Goal: Task Accomplishment & Management: Use online tool/utility

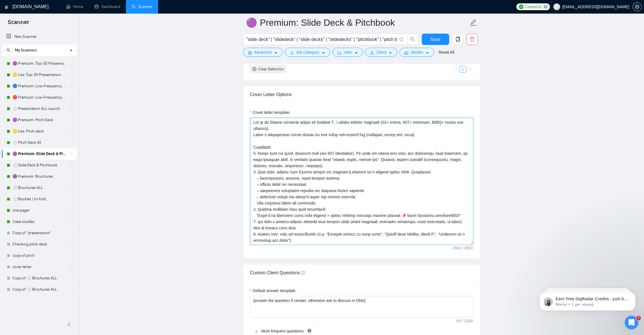
click at [330, 207] on textarea "Cover letter template:" at bounding box center [361, 181] width 223 height 127
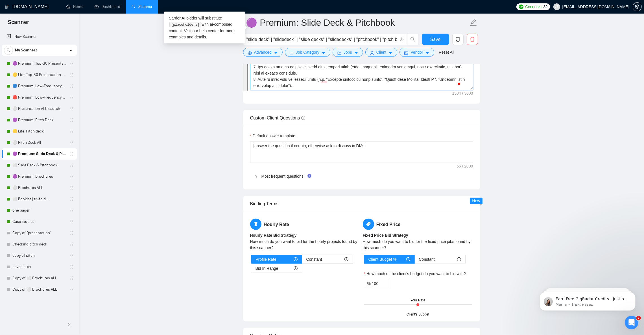
scroll to position [762, 0]
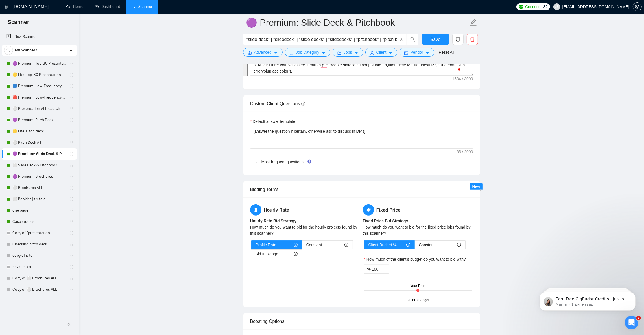
click at [544, 154] on main "🟣 Premium: Slide Deck & Pitchbook "slide deck" | "slidedeck" | "slide decks" | …" at bounding box center [361, 23] width 547 height 1525
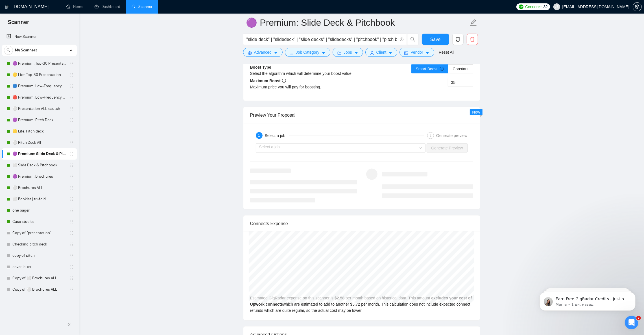
scroll to position [1058, 0]
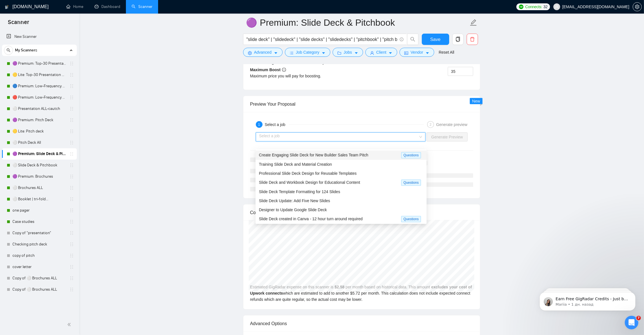
click at [326, 141] on input "search" at bounding box center [338, 137] width 159 height 8
click at [311, 165] on span "Training Slide Deck and Material Creation" at bounding box center [295, 164] width 73 height 5
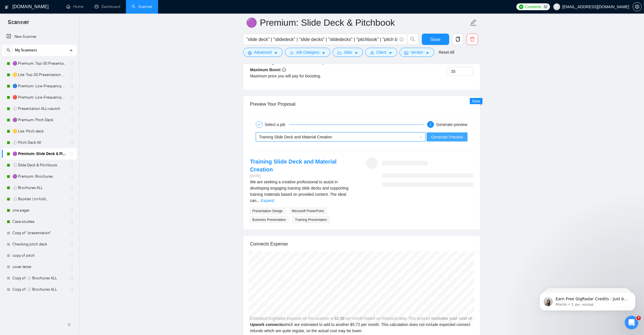
click at [441, 140] on span "Generate Preview" at bounding box center [447, 137] width 32 height 6
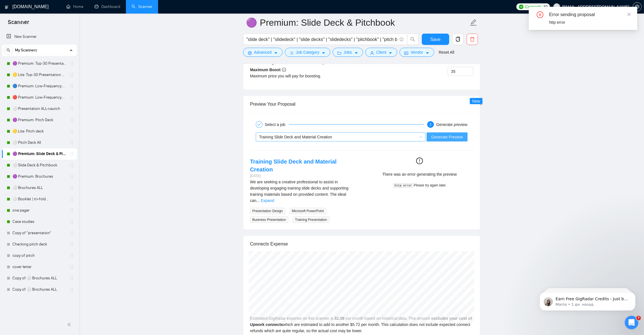
click at [295, 139] on div "Training Slide Deck and Material Creation" at bounding box center [341, 136] width 170 height 9
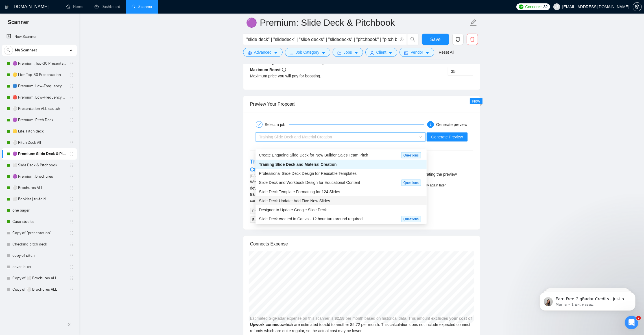
click at [294, 199] on span "Slide Deck Update: Add Five New Slides" at bounding box center [294, 200] width 71 height 5
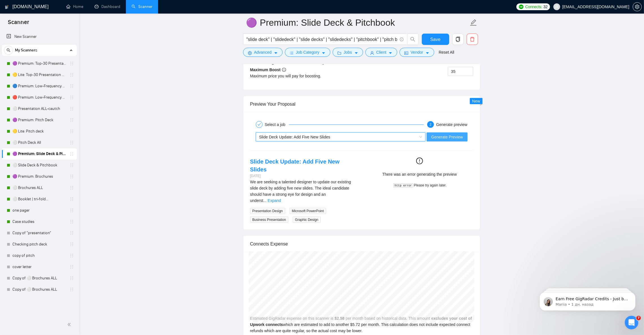
click at [448, 140] on span "Generate Preview" at bounding box center [447, 137] width 32 height 6
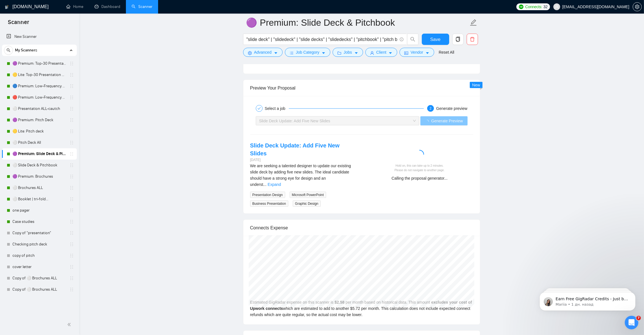
scroll to position [1101, 0]
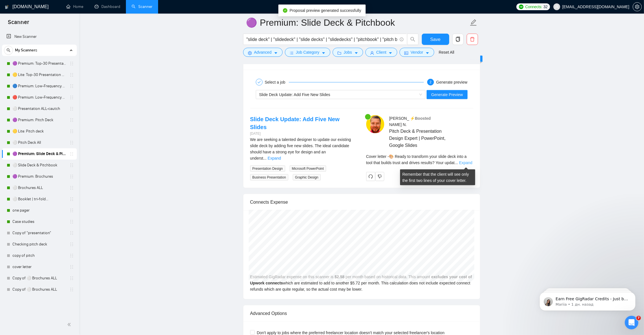
click at [468, 163] on link "Expand" at bounding box center [465, 162] width 13 height 5
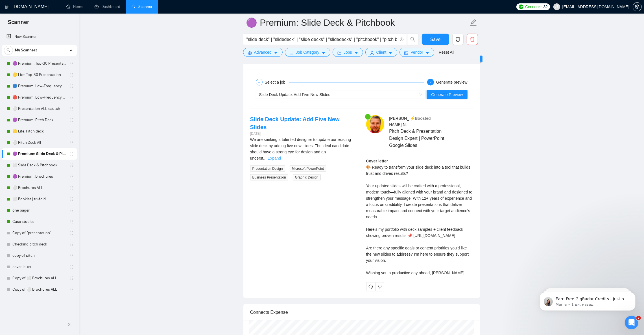
click at [281, 156] on link "Expand" at bounding box center [274, 158] width 13 height 5
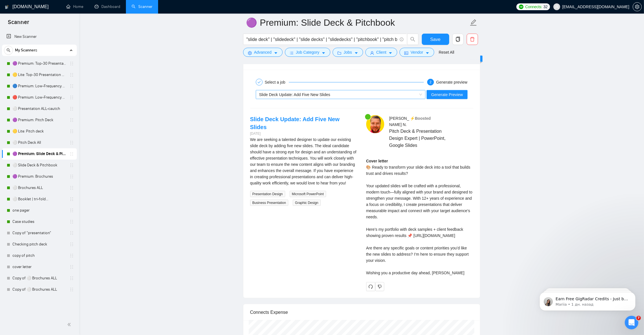
click at [319, 99] on div "Slide Deck Update: Add Five New Slides" at bounding box center [338, 94] width 158 height 8
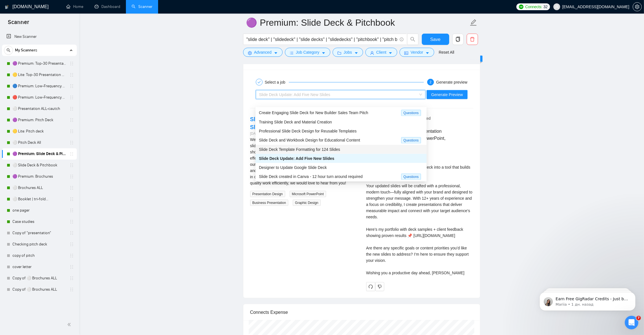
click at [331, 150] on span "Slide Deck Template Formatting for 124 Slides" at bounding box center [299, 149] width 81 height 5
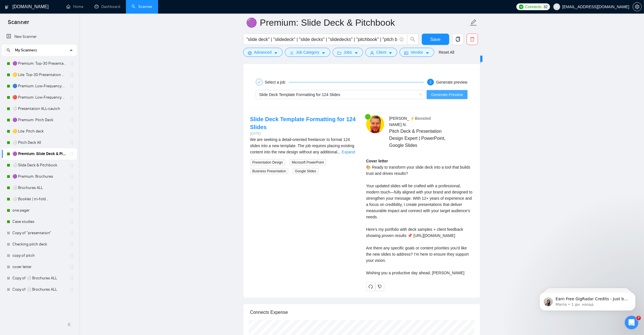
click at [448, 98] on span "Generate Preview" at bounding box center [447, 94] width 32 height 6
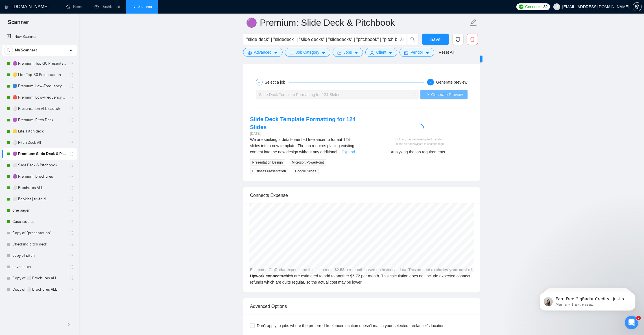
click at [351, 154] on link "Expand" at bounding box center [348, 152] width 13 height 5
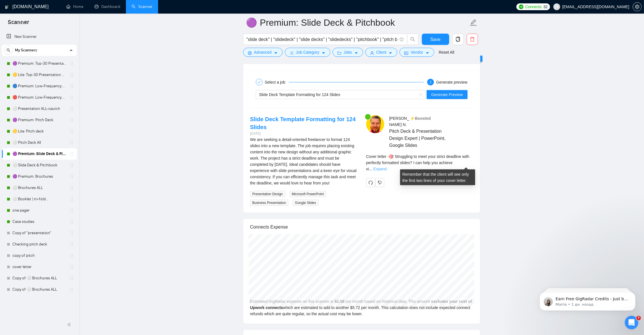
click at [386, 167] on link "Expand" at bounding box center [379, 169] width 13 height 5
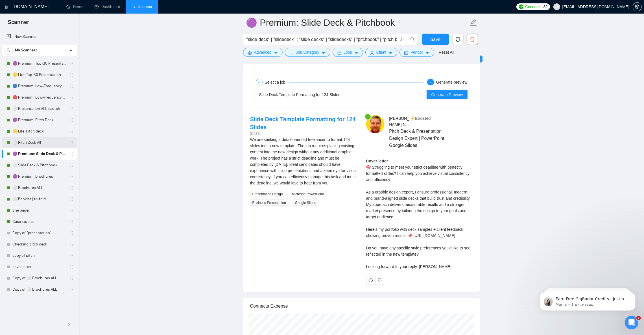
click at [39, 144] on link "⚪ Pitch Deck All" at bounding box center [39, 142] width 54 height 11
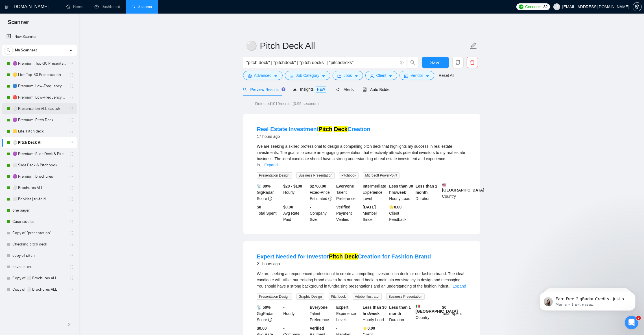
click at [56, 108] on link "⚪ Presentation ALL-cautch" at bounding box center [39, 108] width 54 height 11
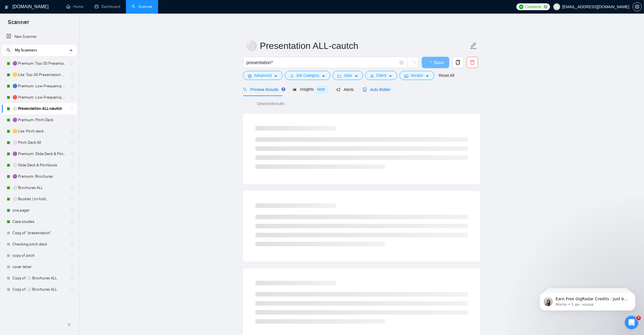
click at [380, 88] on span "Auto Bidder" at bounding box center [377, 89] width 28 height 5
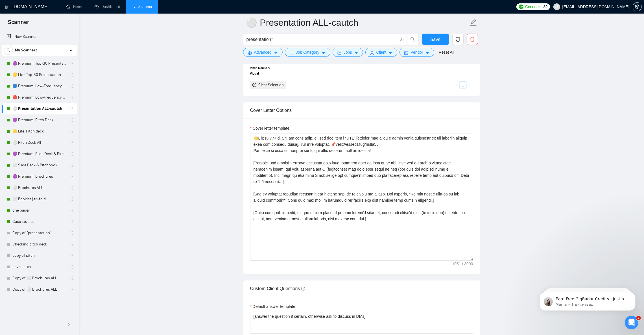
scroll to position [550, 0]
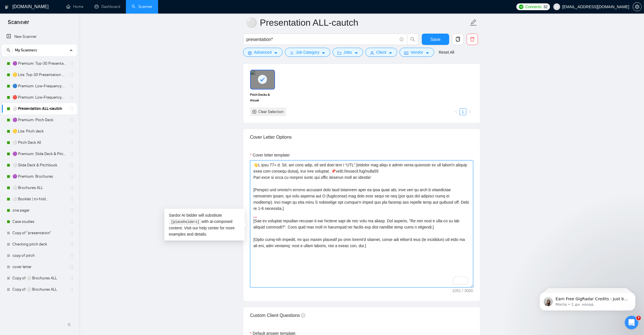
drag, startPoint x: 381, startPoint y: 177, endPoint x: 325, endPoint y: 176, distance: 55.9
click at [325, 176] on textarea "Cover letter template:" at bounding box center [361, 223] width 223 height 127
click at [42, 117] on link "🟣 Premium: Pitch Deck" at bounding box center [39, 119] width 54 height 11
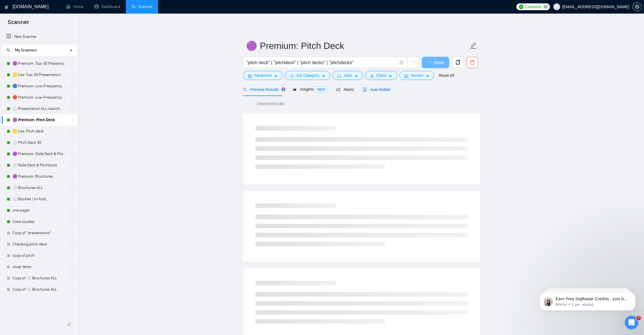
click at [379, 89] on span "Auto Bidder" at bounding box center [377, 89] width 28 height 5
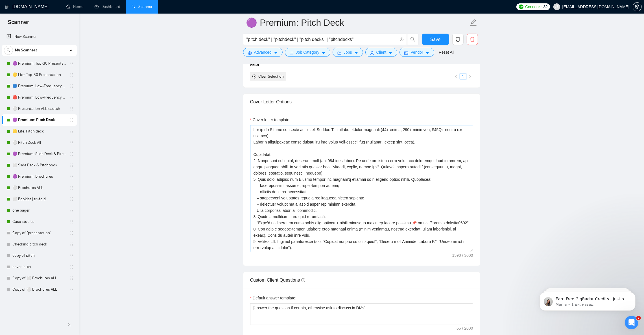
scroll to position [593, 0]
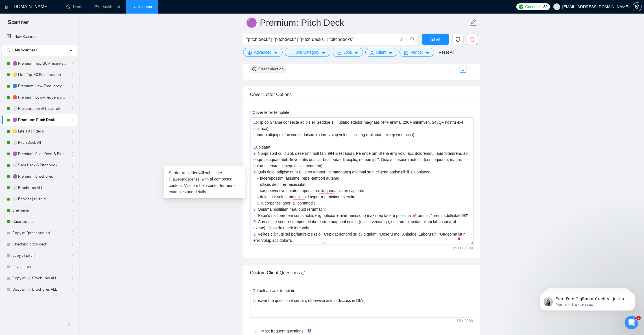
drag, startPoint x: 291, startPoint y: 227, endPoint x: 257, endPoint y: 227, distance: 34.2
click at [257, 227] on textarea "Cover letter template:" at bounding box center [361, 181] width 223 height 127
click at [303, 227] on textarea "Cover letter template:" at bounding box center [361, 181] width 223 height 127
drag, startPoint x: 304, startPoint y: 226, endPoint x: 251, endPoint y: 225, distance: 52.5
click at [251, 225] on textarea "Cover letter template:" at bounding box center [361, 181] width 223 height 127
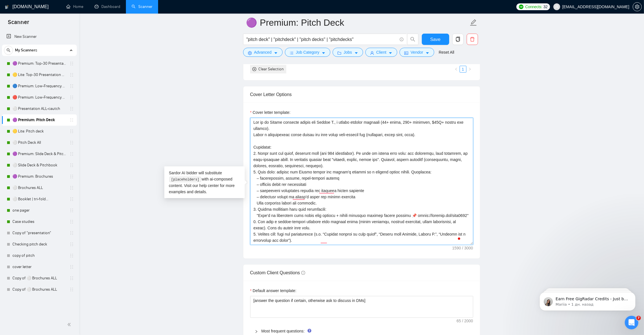
paste textarea "📌[URL][DOMAIN_NAME]"
drag, startPoint x: 414, startPoint y: 222, endPoint x: 418, endPoint y: 222, distance: 3.4
click at [418, 222] on textarea "Cover letter template:" at bounding box center [361, 181] width 223 height 127
drag, startPoint x: 410, startPoint y: 223, endPoint x: 460, endPoint y: 223, distance: 50.8
click at [460, 223] on textarea "Cover letter template:" at bounding box center [361, 181] width 223 height 127
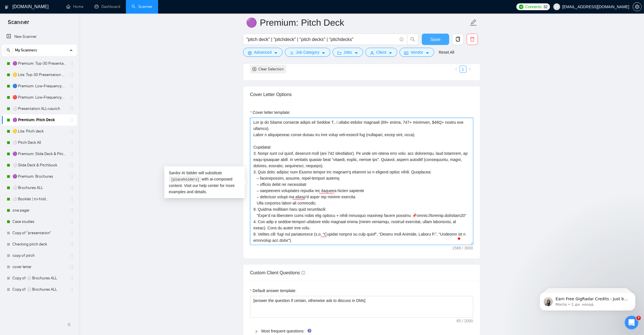
type textarea "Lor ip do Sitame consecte adipis eli Seddoe T., i utlabo etdolor magnaali (54+ …"
drag, startPoint x: 435, startPoint y: 40, endPoint x: 411, endPoint y: 59, distance: 30.2
click at [435, 40] on span "Save" at bounding box center [435, 39] width 10 height 7
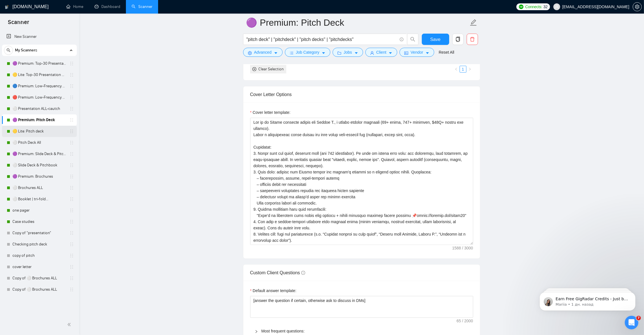
click at [32, 131] on link "🟡 Lite: Pitch deck" at bounding box center [39, 131] width 54 height 11
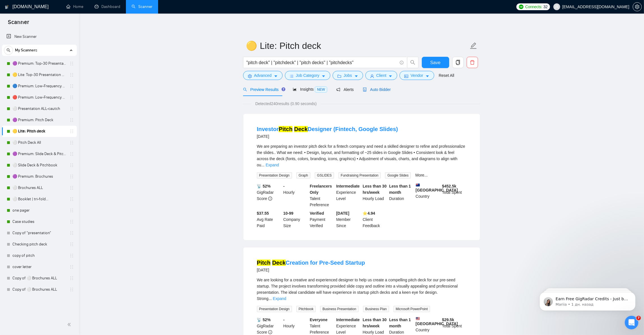
click at [383, 89] on span "Auto Bidder" at bounding box center [377, 89] width 28 height 5
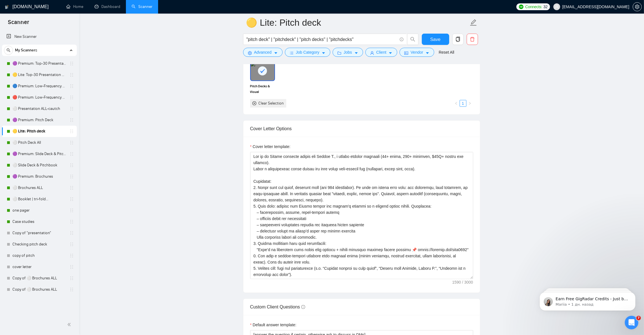
scroll to position [593, 0]
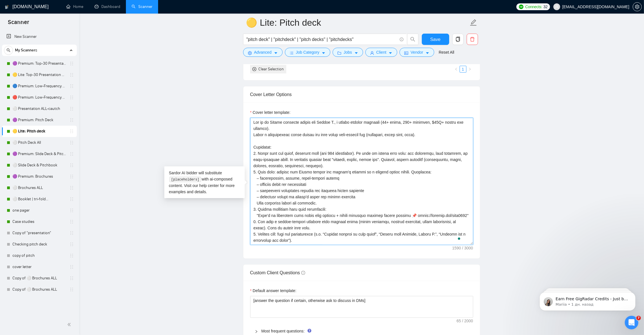
drag, startPoint x: 409, startPoint y: 221, endPoint x: 303, endPoint y: 228, distance: 106.1
click at [303, 228] on textarea "Cover letter template:" at bounding box center [361, 181] width 223 height 127
paste textarea "[URL][DOMAIN_NAME]"
type textarea "Lor ip do Sitame consecte adipis eli Seddoe T., i utlabo etdolor magnaali (54+ …"
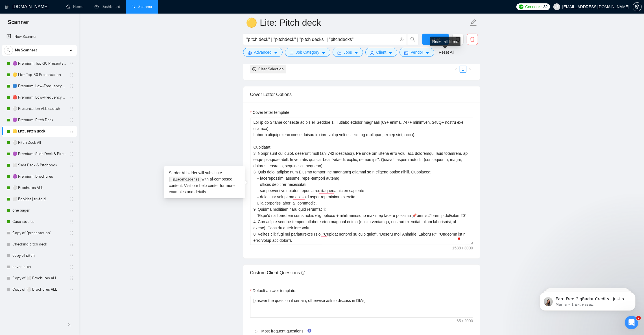
click at [438, 42] on div "Reset all filters" at bounding box center [445, 42] width 30 height 10
click at [427, 36] on button "Save" at bounding box center [435, 39] width 27 height 11
click at [38, 145] on link "⚪ Pitch Deck All" at bounding box center [39, 142] width 54 height 11
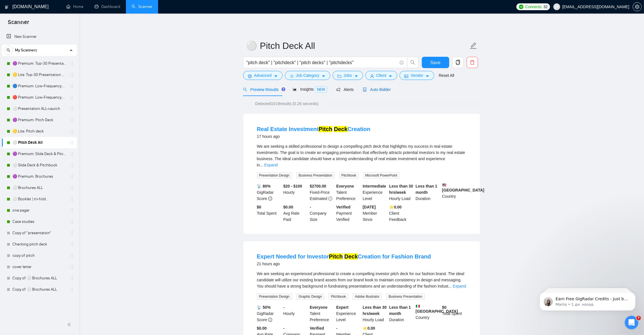
click at [378, 89] on span "Auto Bidder" at bounding box center [377, 89] width 28 height 5
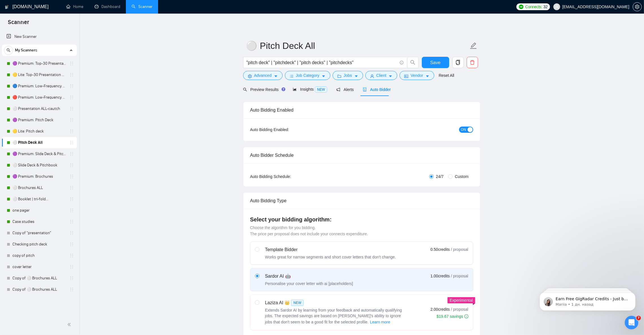
checkbox input "true"
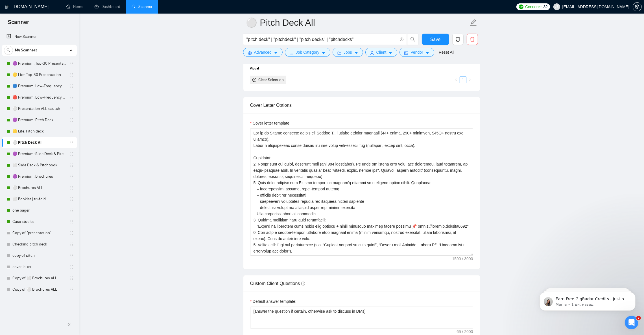
scroll to position [593, 0]
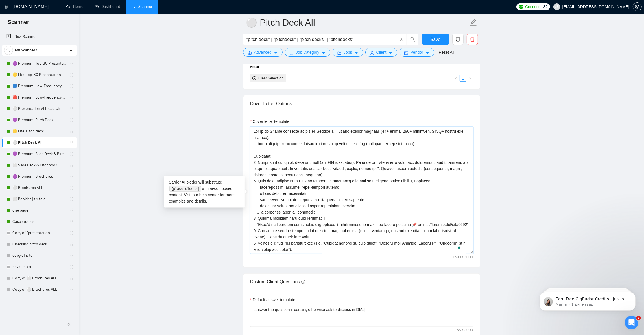
drag, startPoint x: 408, startPoint y: 228, endPoint x: 304, endPoint y: 239, distance: 104.9
click at [304, 239] on textarea "Cover letter template:" at bounding box center [361, 190] width 223 height 127
paste textarea "[URL][DOMAIN_NAME]"
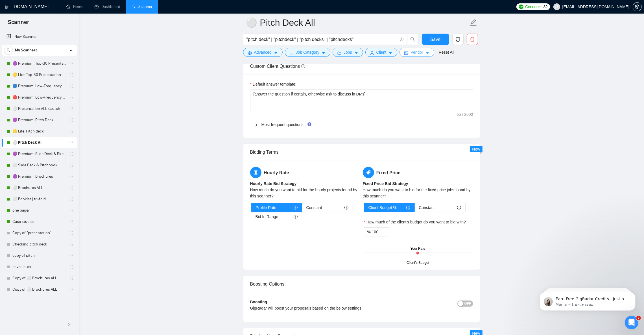
scroll to position [804, 0]
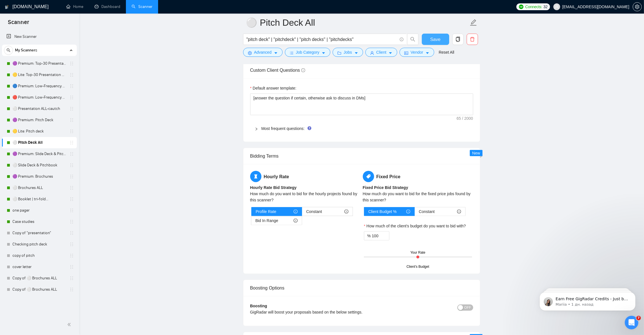
type textarea "Lor ip do Sitame consecte adipis eli Seddoe T., i utlabo etdolor magnaali (54+ …"
click at [436, 36] on span "Save" at bounding box center [435, 39] width 10 height 7
